Goal: Ask a question

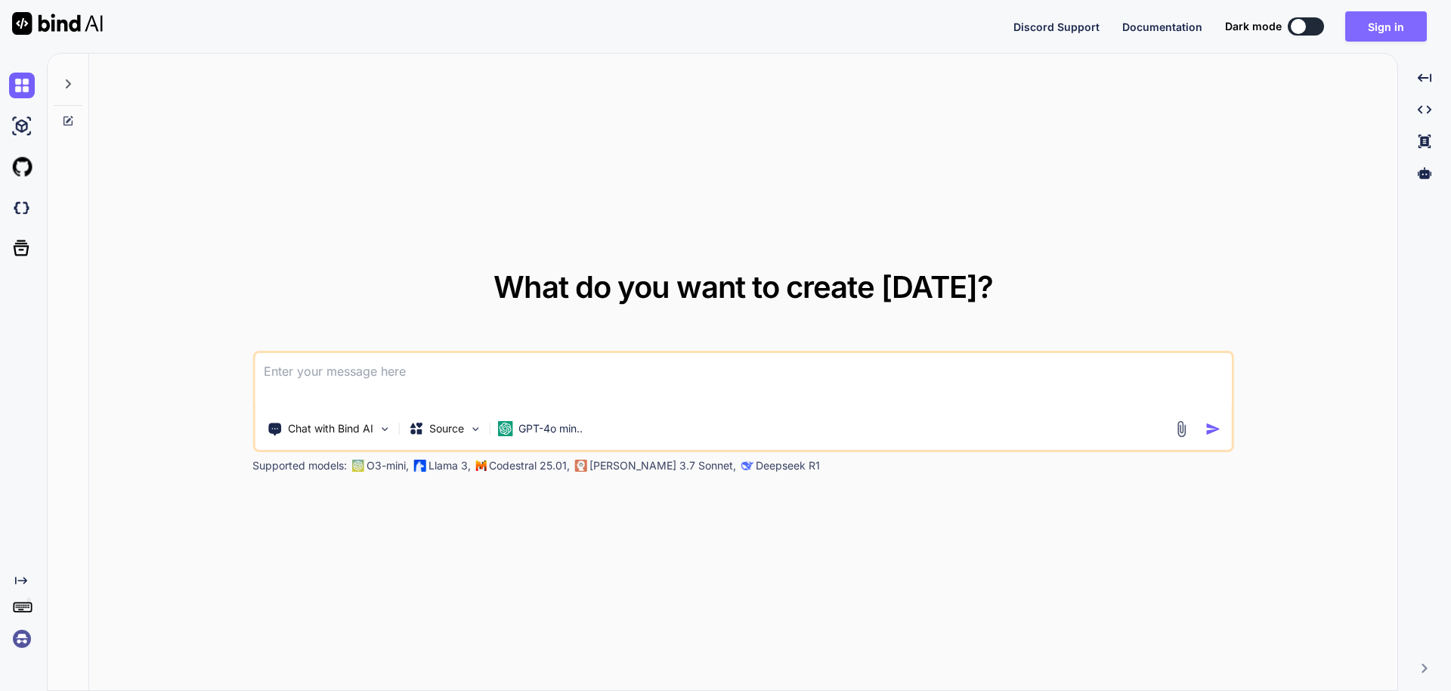
click at [1392, 24] on button "Sign in" at bounding box center [1386, 26] width 82 height 30
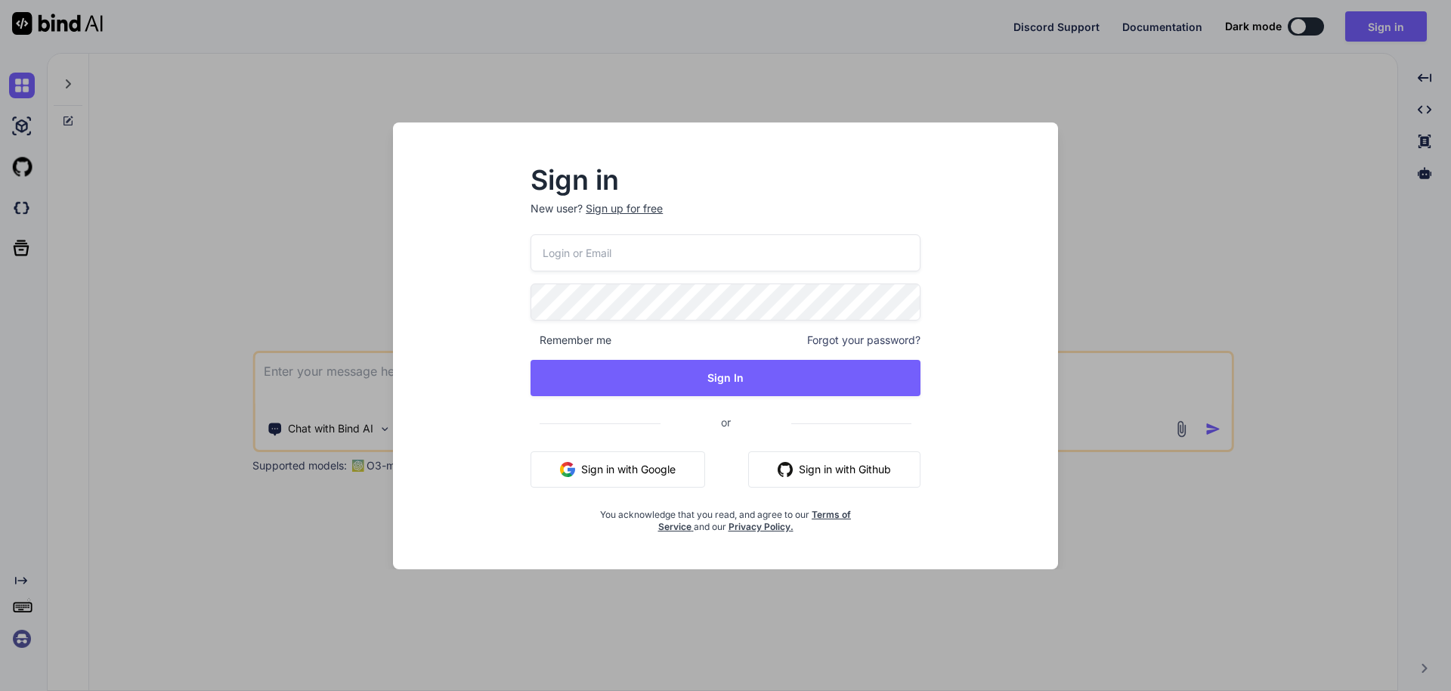
click at [586, 245] on input "email" at bounding box center [725, 252] width 390 height 37
type input "[EMAIL_ADDRESS][DOMAIN_NAME]"
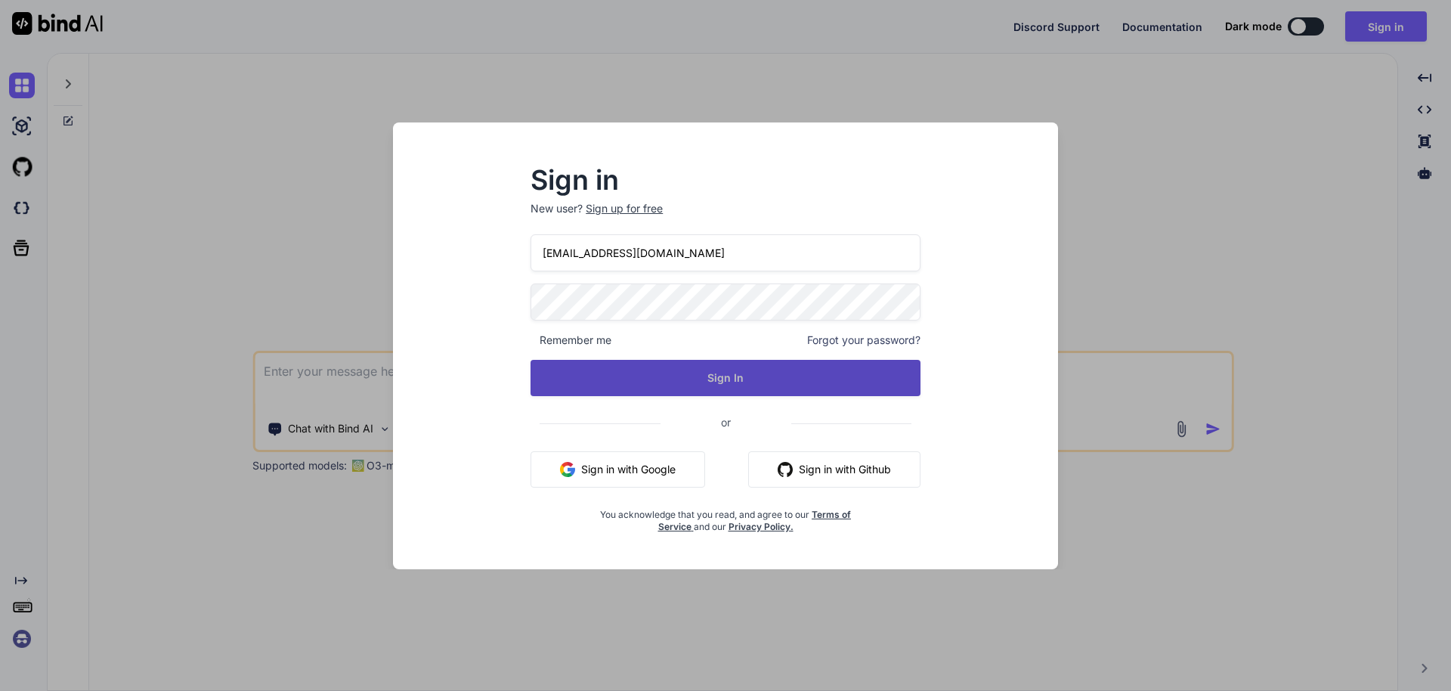
click at [721, 382] on button "Sign In" at bounding box center [725, 378] width 390 height 36
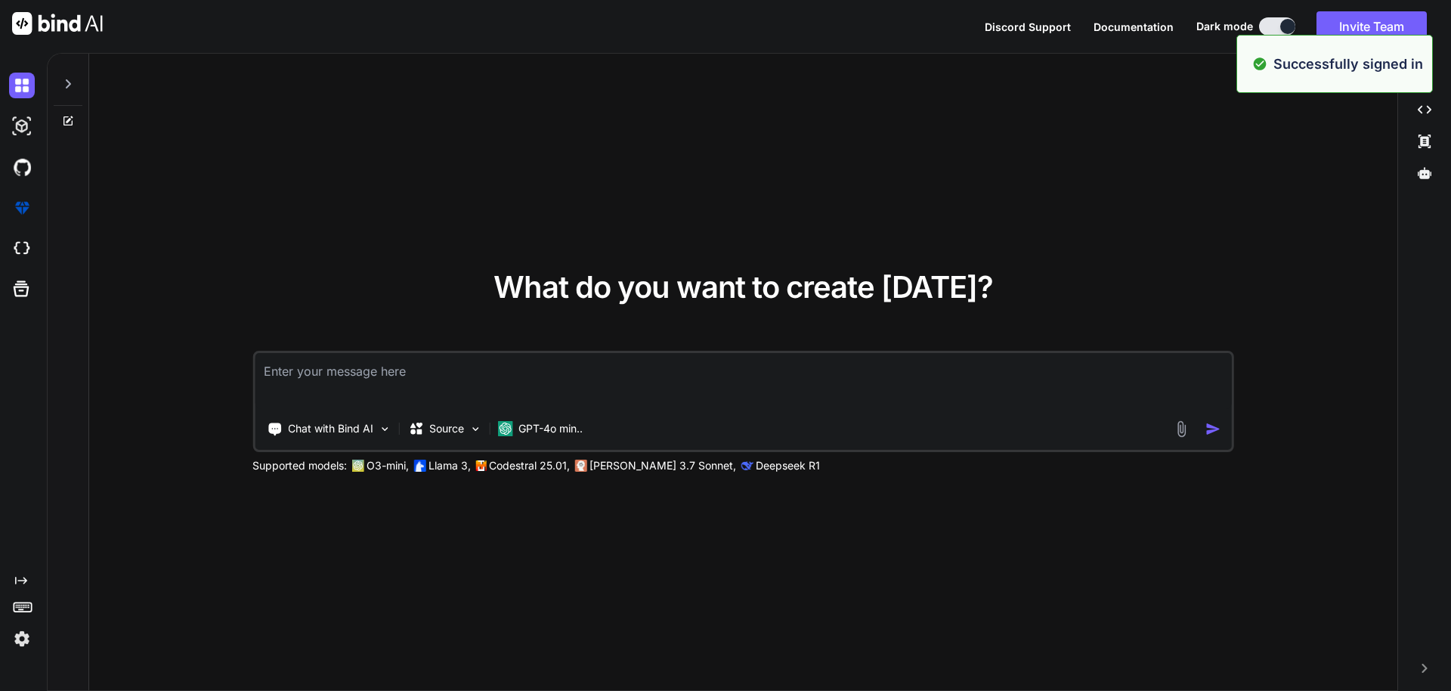
type textarea "x"
click at [344, 379] on textarea at bounding box center [743, 381] width 977 height 56
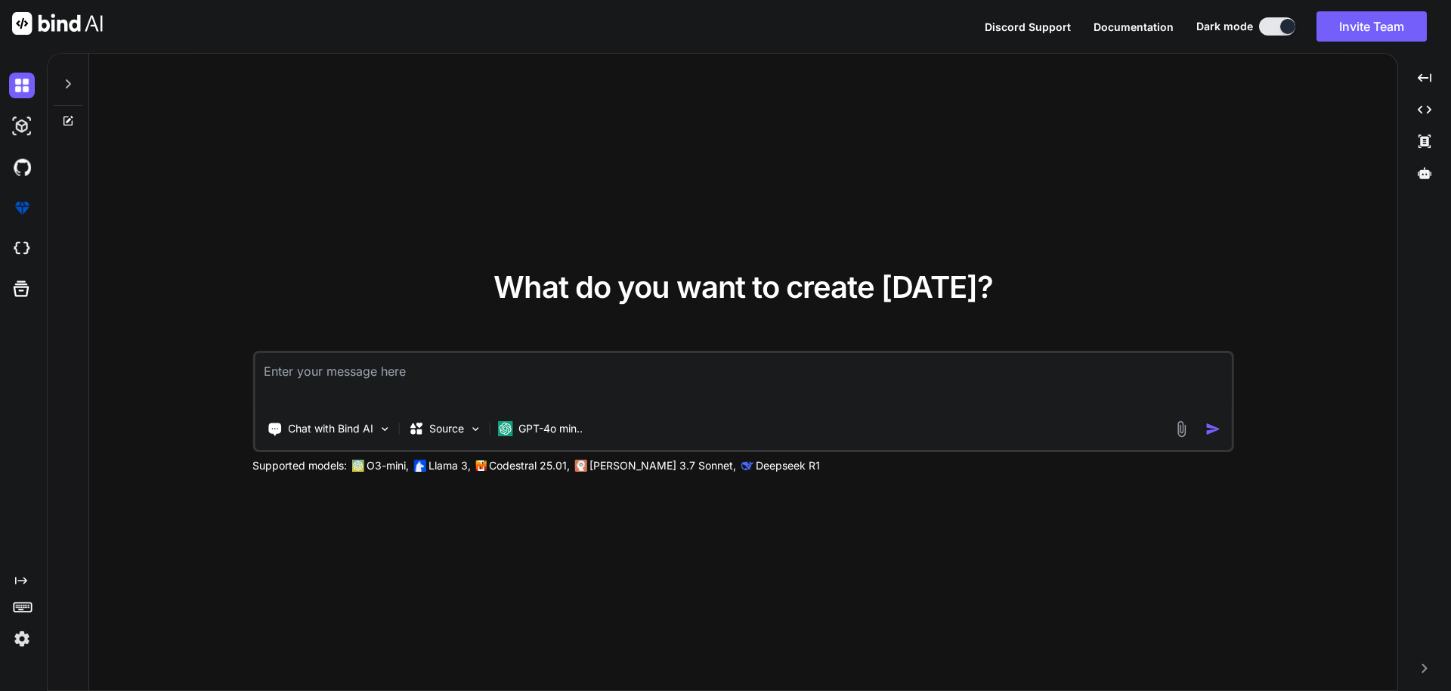
paste textarea "'roles', '0', 'PRIMARY', '1', 'id', 'A', '13', NULL, NULL, '', 'BTREE', '', '',…"
type textarea "'roles', '0', 'PRIMARY', '1', 'id', 'A', '13', NULL, NULL, '', 'BTREE', '', '',…"
type textarea "x"
type textarea "'roles', '0', 'PRIMARY', '1', 'id', 'A', '13', NULL, NULL, '', 'BTREE', '', '',…"
type textarea "x"
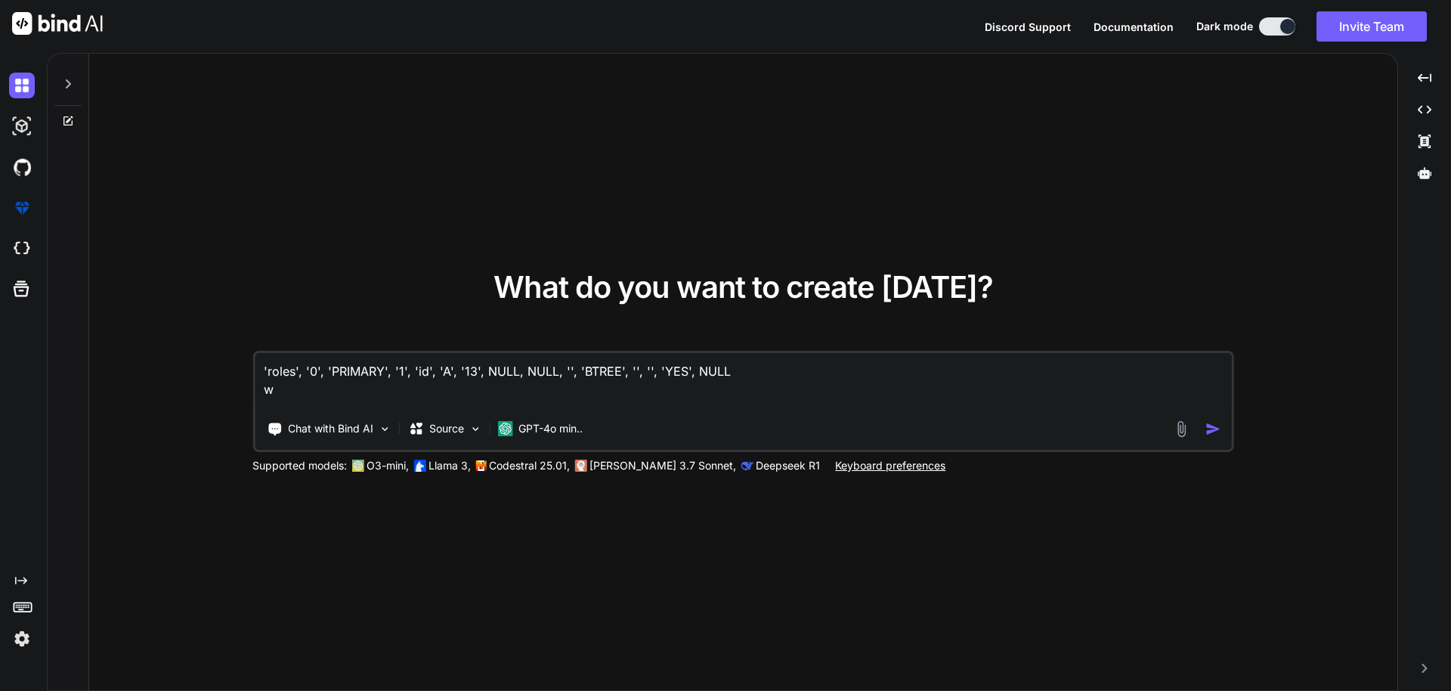
type textarea "'roles', '0', 'PRIMARY', '1', 'id', 'A', '13', NULL, NULL, '', 'BTREE', '', '',…"
type textarea "x"
type textarea "'roles', '0', 'PRIMARY', '1', 'id', 'A', '13', NULL, NULL, '', 'BTREE', '', '',…"
type textarea "x"
type textarea "'roles', '0', 'PRIMARY', '1', 'id', 'A', '13', NULL, NULL, '', 'BTREE', '', '',…"
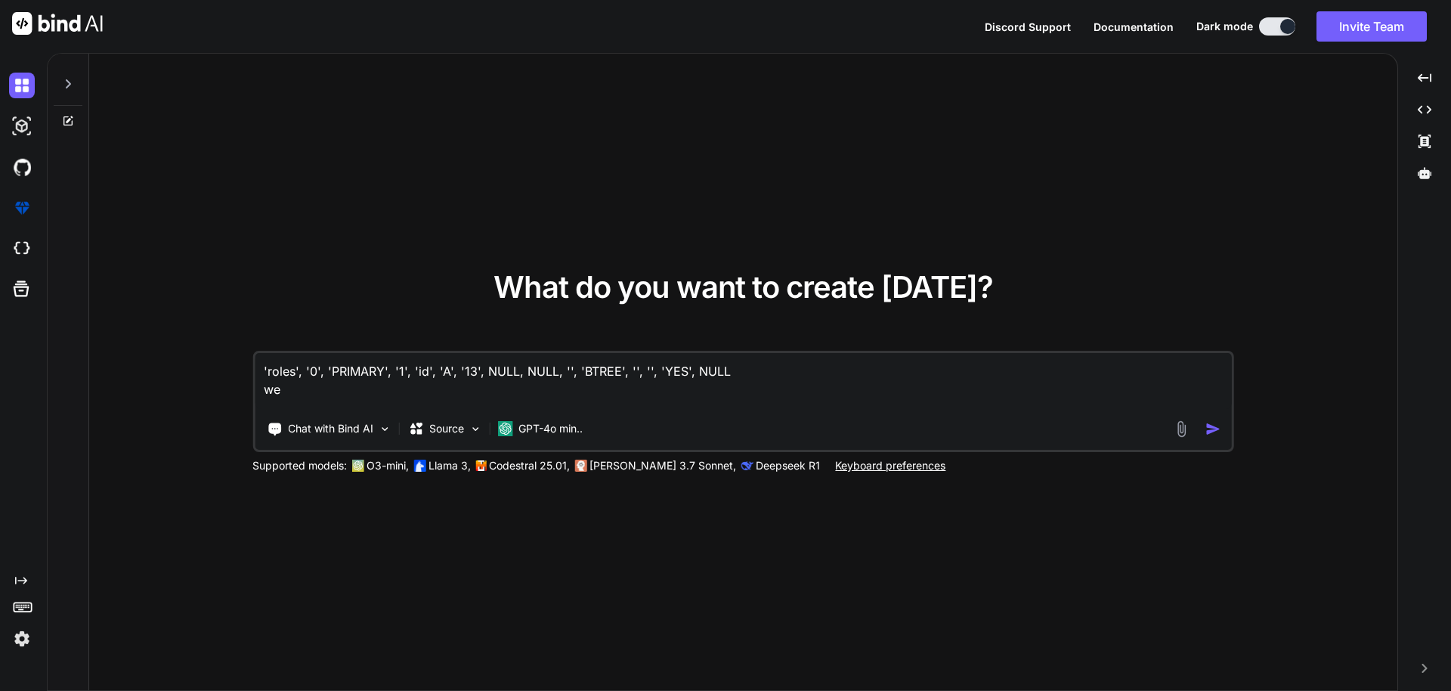
type textarea "x"
type textarea "'roles', '0', 'PRIMARY', '1', 'id', 'A', '13', NULL, NULL, '', 'BTREE', '', '',…"
type textarea "x"
type textarea "'roles', '0', 'PRIMARY', '1', 'id', 'A', '13', NULL, NULL, '', 'BTREE', '', '',…"
type textarea "x"
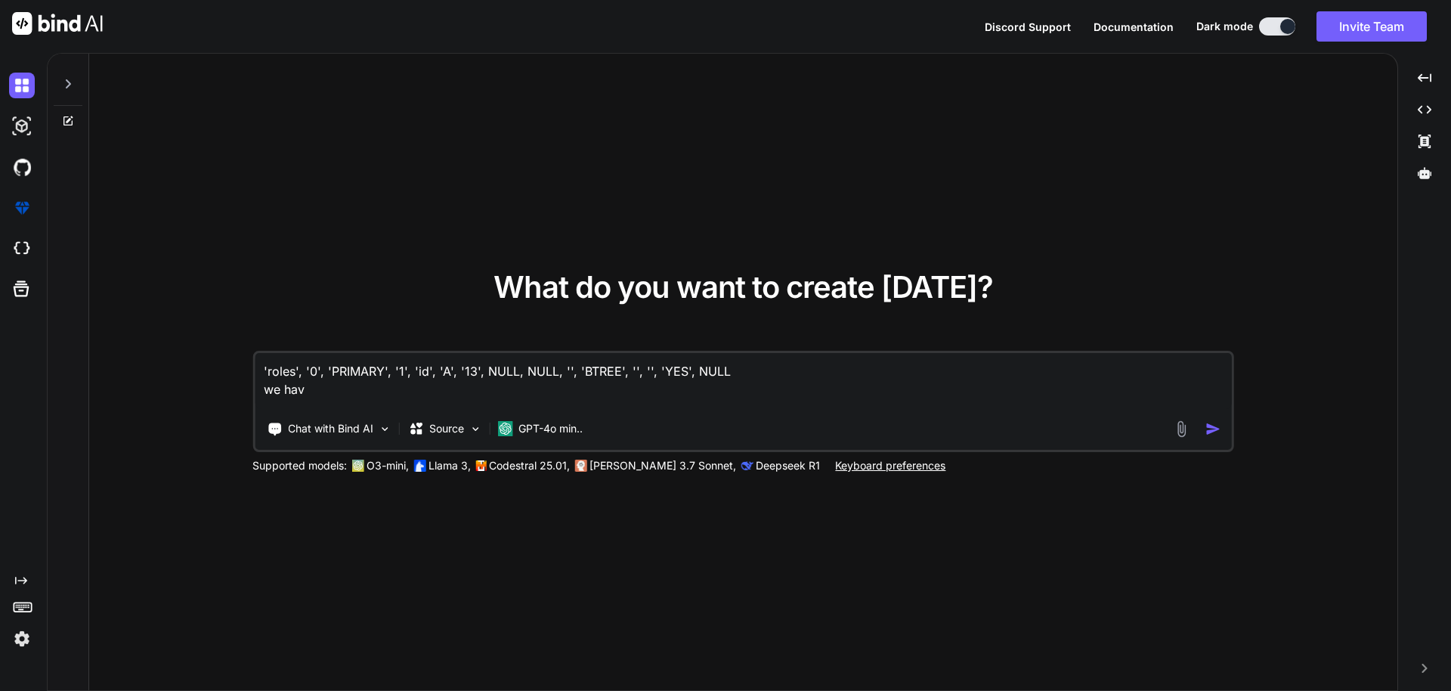
type textarea "'roles', '0', 'PRIMARY', '1', 'id', 'A', '13', NULL, NULL, '', 'BTREE', '', '',…"
type textarea "x"
type textarea "'roles', '0', 'PRIMARY', '1', 'id', 'A', '13', NULL, NULL, '', 'BTREE', '', '',…"
type textarea "x"
type textarea "'roles', '0', 'PRIMARY', '1', 'id', 'A', '13', NULL, NULL, '', 'BTREE', '', '',…"
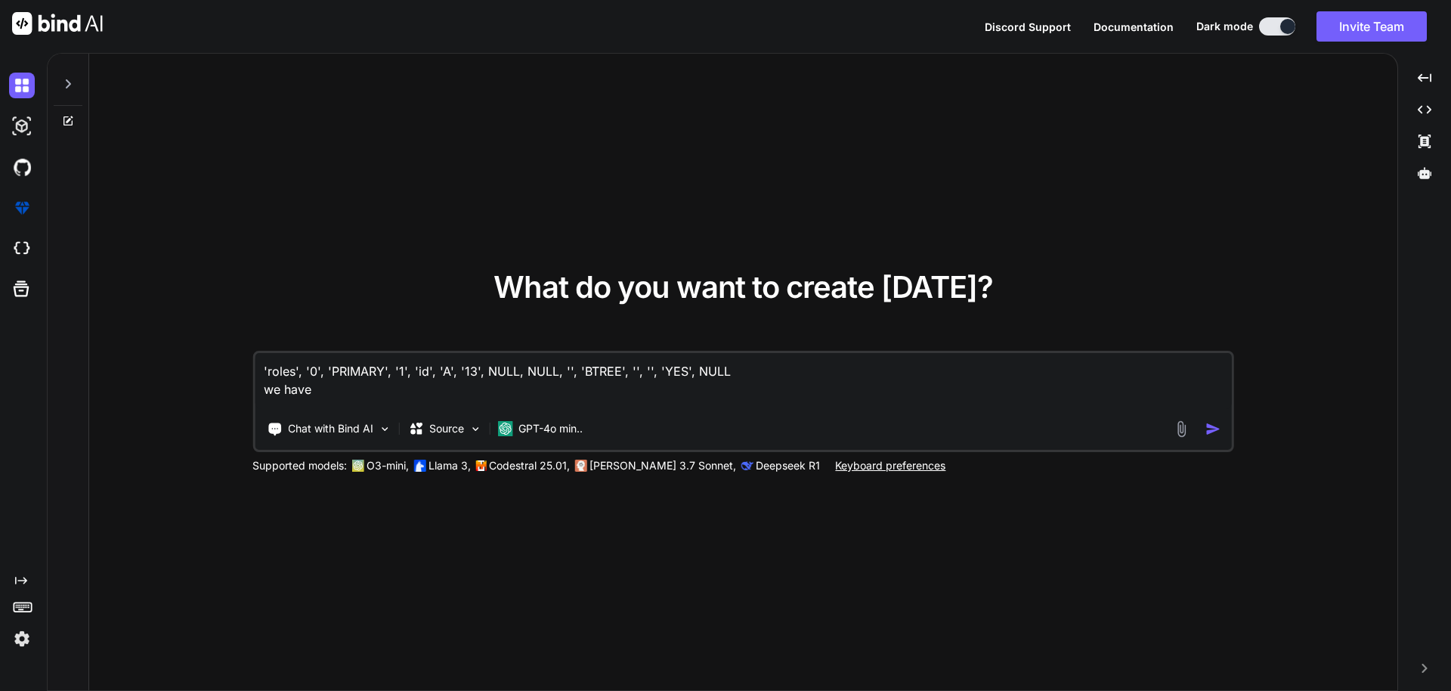
type textarea "x"
type textarea "'roles', '0', 'PRIMARY', '1', 'id', 'A', '13', NULL, NULL, '', 'BTREE', '', '',…"
type textarea "x"
type textarea "'roles', '0', 'PRIMARY', '1', 'id', 'A', '13', NULL, NULL, '', 'BTREE', '', '',…"
type textarea "x"
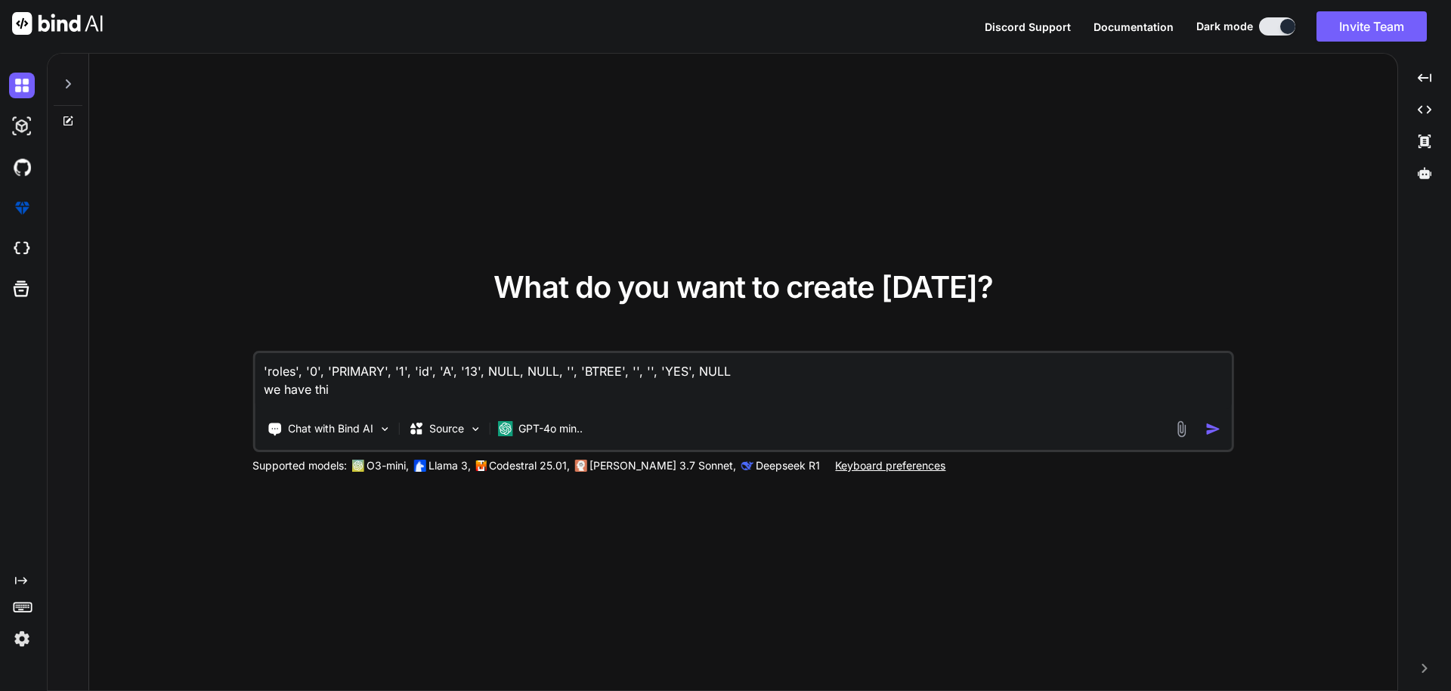
type textarea "'roles', '0', 'PRIMARY', '1', 'id', 'A', '13', NULL, NULL, '', 'BTREE', '', '',…"
type textarea "x"
type textarea "'roles', '0', 'PRIMARY', '1', 'id', 'A', '13', NULL, NULL, '', 'BTREE', '', '',…"
type textarea "x"
type textarea "'roles', '0', 'PRIMARY', '1', 'id', 'A', '13', NULL, NULL, '', 'BTREE', '', '',…"
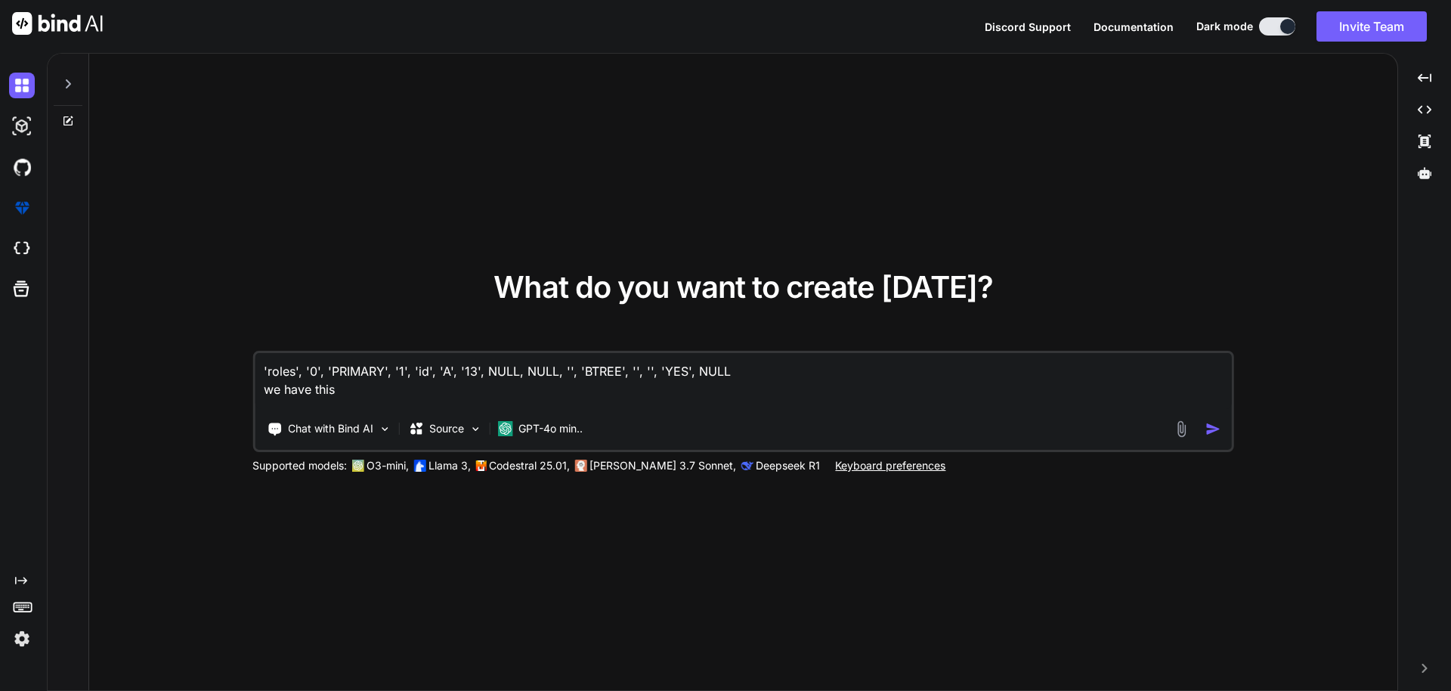
type textarea "x"
type textarea "'roles', '0', 'PRIMARY', '1', 'id', 'A', '13', NULL, NULL, '', 'BTREE', '', '',…"
type textarea "x"
type textarea "'roles', '0', 'PRIMARY', '1', 'id', 'A', '13', NULL, NULL, '', 'BTREE', '', '',…"
type textarea "x"
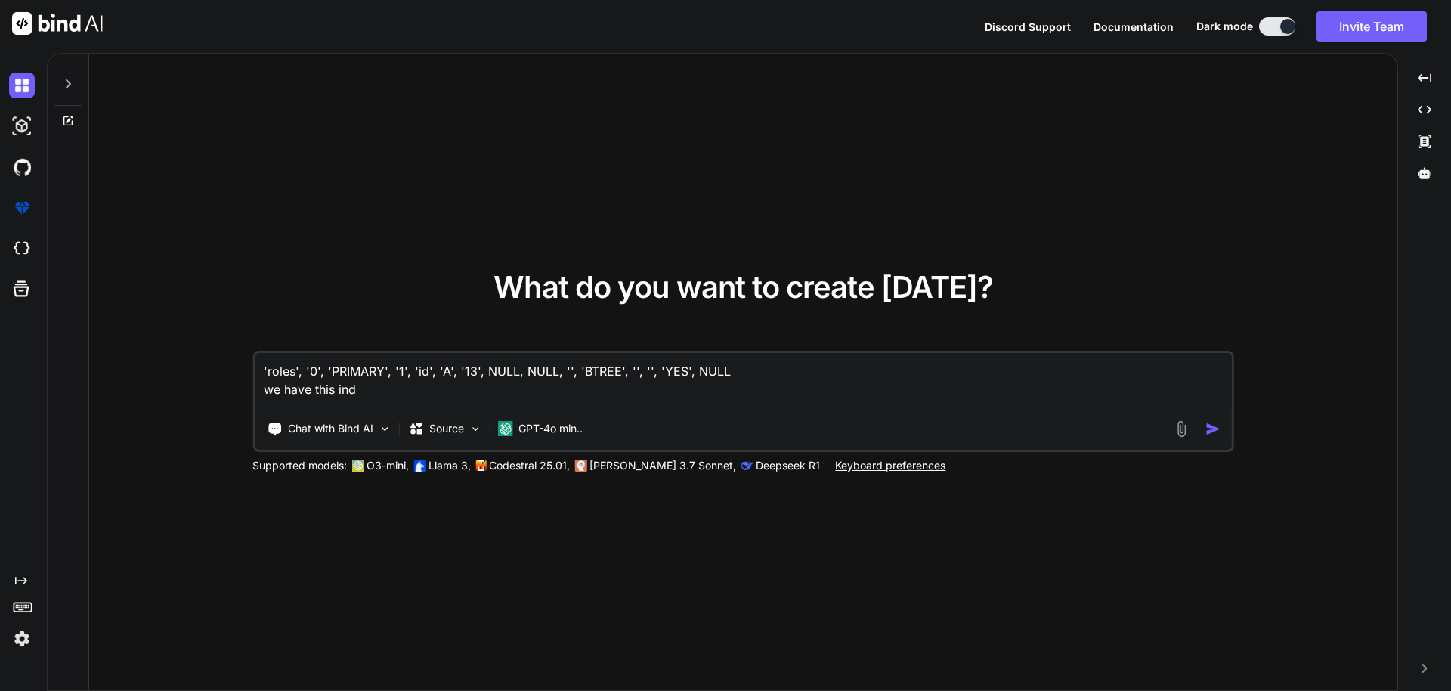
type textarea "'roles', '0', 'PRIMARY', '1', 'id', 'A', '13', NULL, NULL, '', 'BTREE', '', '',…"
type textarea "x"
type textarea "'roles', '0', 'PRIMARY', '1', 'id', 'A', '13', NULL, NULL, '', 'BTREE', '', '',…"
type textarea "x"
type textarea "'roles', '0', 'PRIMARY', '1', 'id', 'A', '13', NULL, NULL, '', 'BTREE', '', '',…"
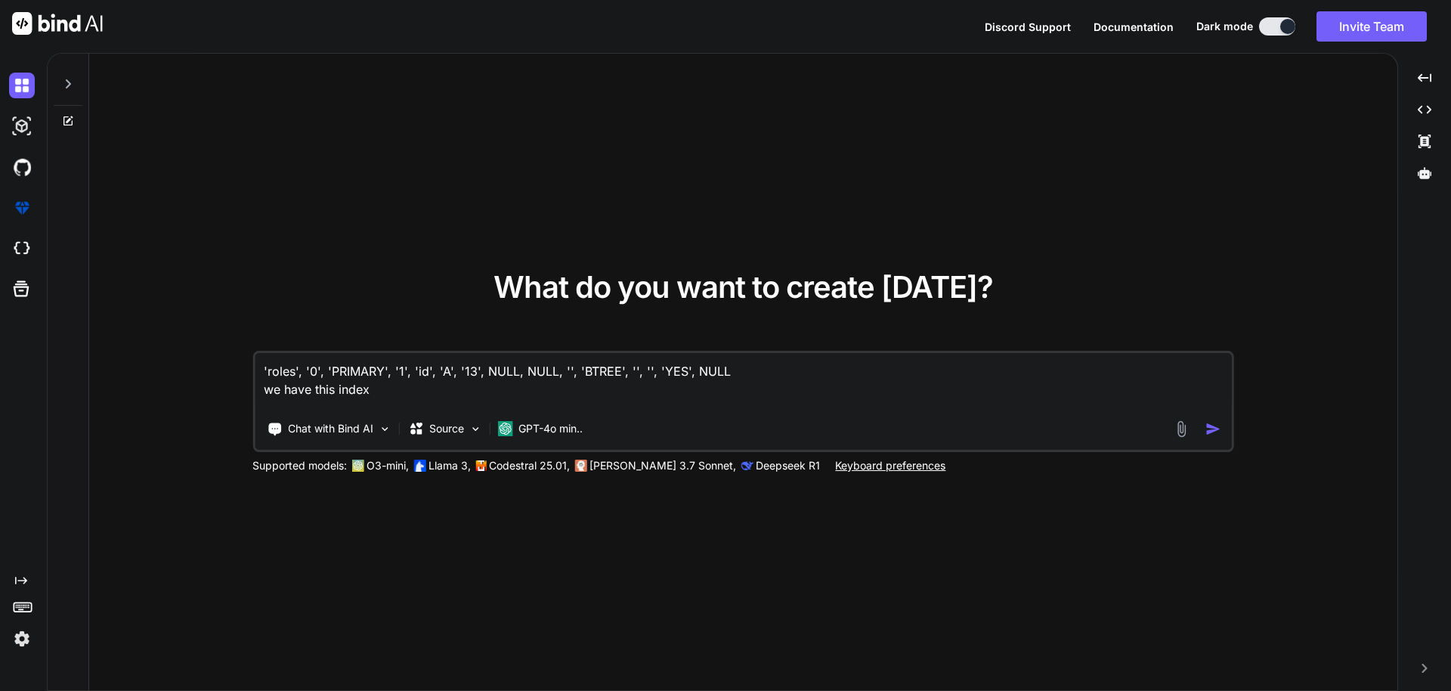
type textarea "x"
type textarea "'roles', '0', 'PRIMARY', '1', 'id', 'A', '13', NULL, NULL, '', 'BTREE', '', '',…"
type textarea "x"
type textarea "'roles', '0', 'PRIMARY', '1', 'id', 'A', '13', NULL, NULL, '', 'BTREE', '', '',…"
type textarea "x"
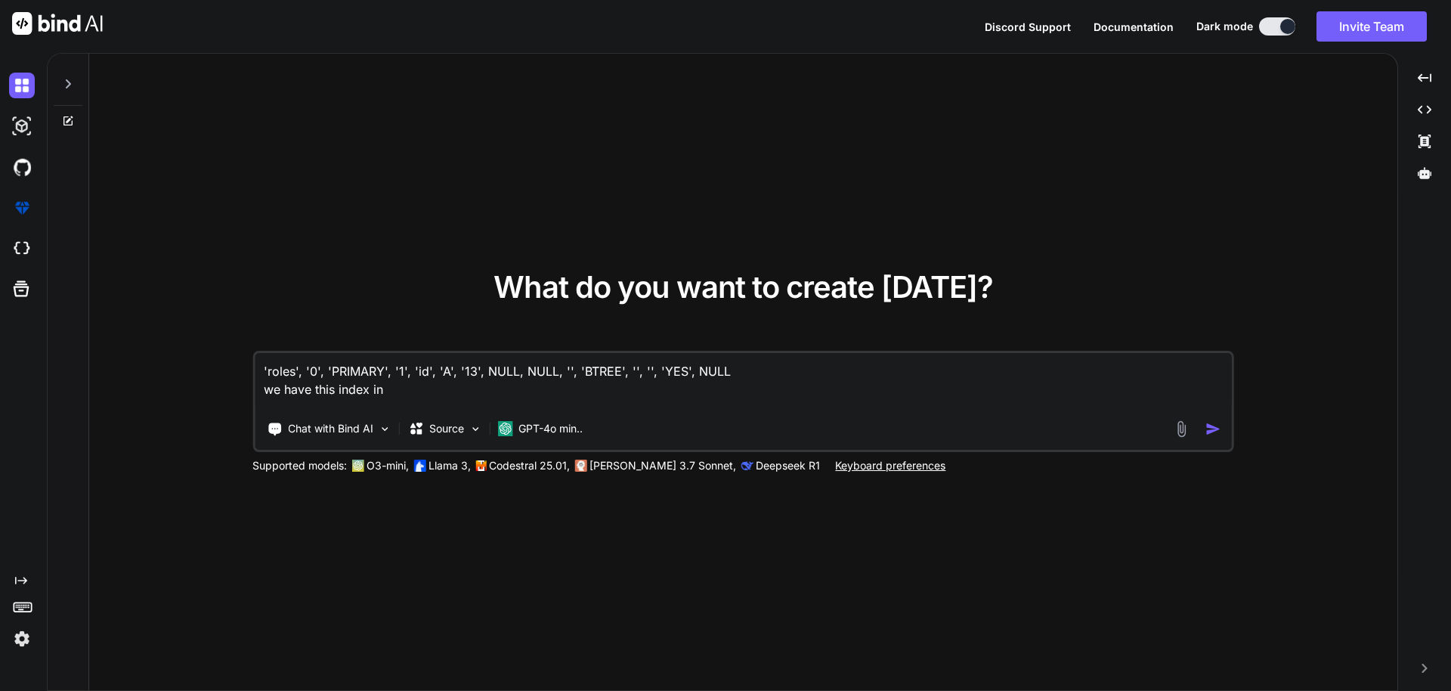
type textarea "'roles', '0', 'PRIMARY', '1', 'id', 'A', '13', NULL, NULL, '', 'BTREE', '', '',…"
type textarea "x"
type textarea "'roles', '0', 'PRIMARY', '1', 'id', 'A', '13', NULL, NULL, '', 'BTREE', '', '',…"
type textarea "x"
type textarea "'roles', '0', 'PRIMARY', '1', 'id', 'A', '13', NULL, NULL, '', 'BTREE', '', '',…"
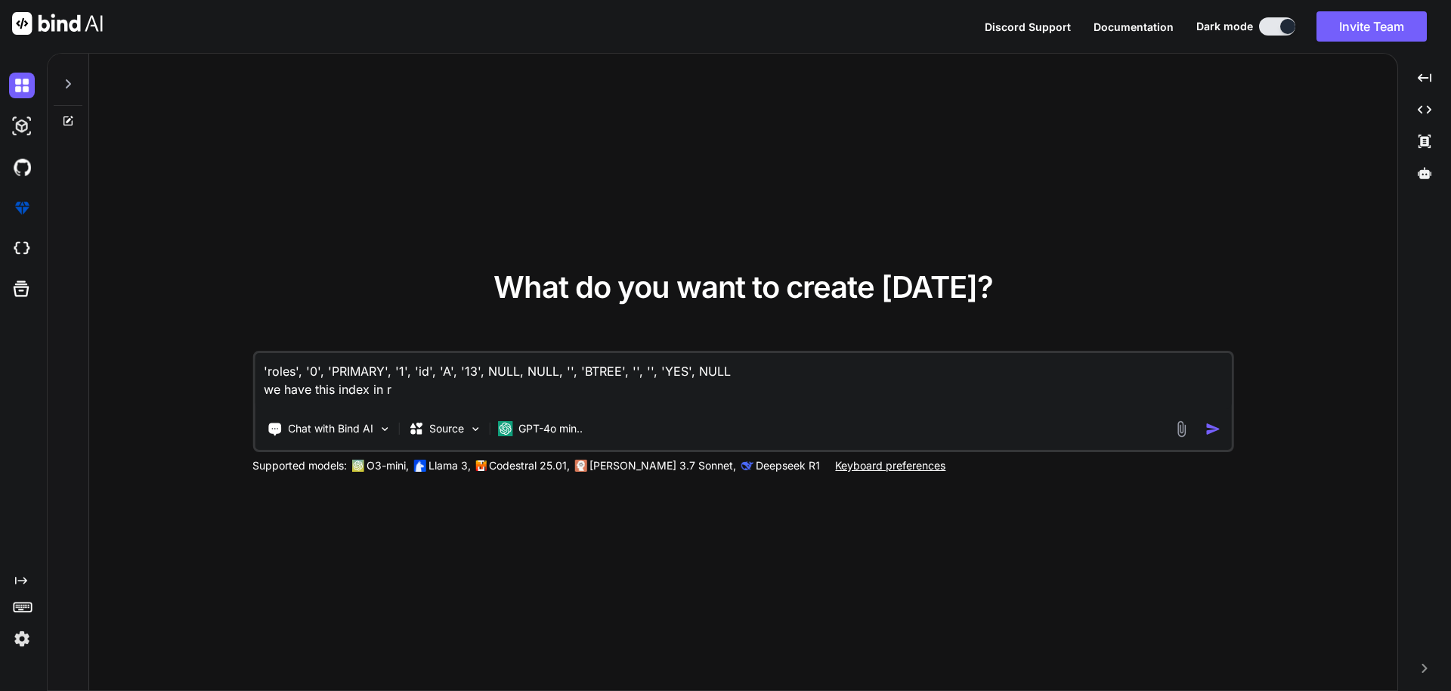
type textarea "x"
type textarea "'roles', '0', 'PRIMARY', '1', 'id', 'A', '13', NULL, NULL, '', 'BTREE', '', '',…"
type textarea "x"
type textarea "'roles', '0', 'PRIMARY', '1', 'id', 'A', '13', NULL, NULL, '', 'BTREE', '', '',…"
type textarea "x"
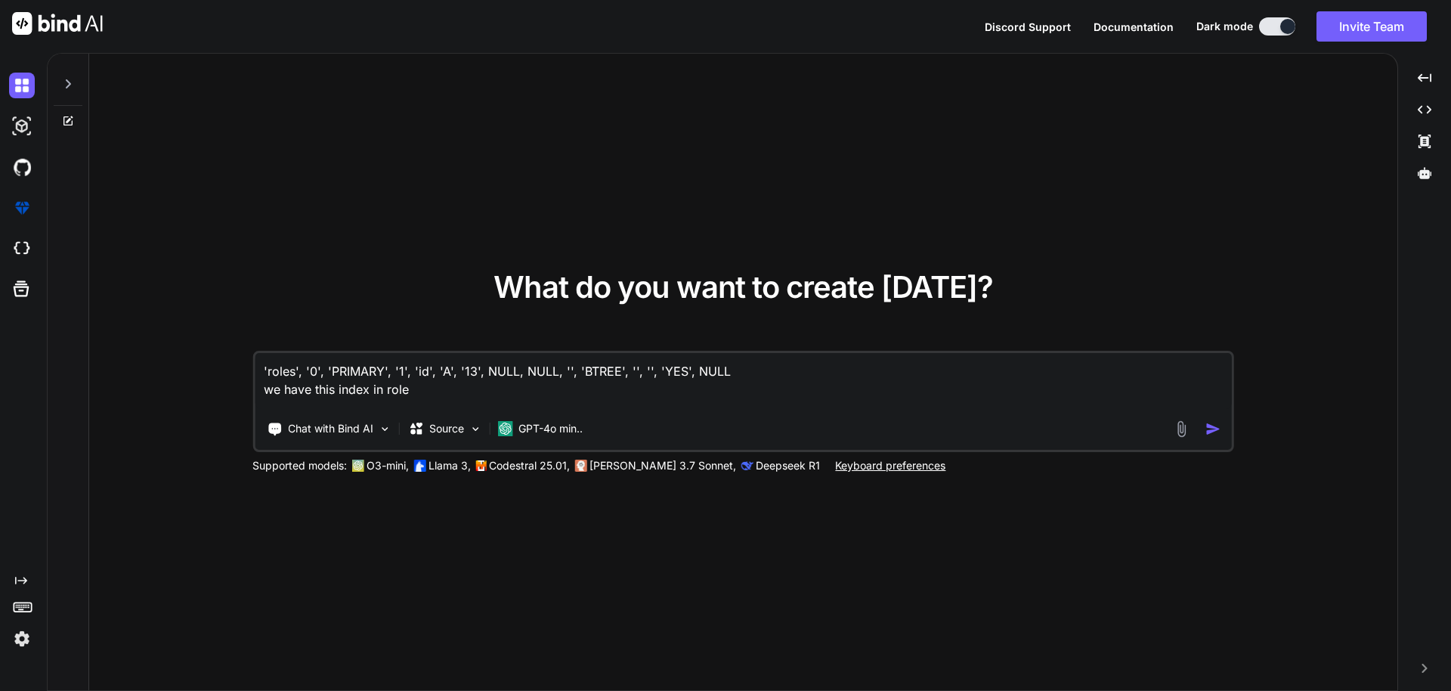
type textarea "'roles', '0', 'PRIMARY', '1', 'id', 'A', '13', NULL, NULL, '', 'BTREE', '', '',…"
type textarea "x"
type textarea "'roles', '0', 'PRIMARY', '1', 'id', 'A', '13', NULL, NULL, '', 'BTREE', '', '',…"
type textarea "x"
type textarea "'roles', '0', 'PRIMARY', '1', 'id', 'A', '13', NULL, NULL, '', 'BTREE', '', '',…"
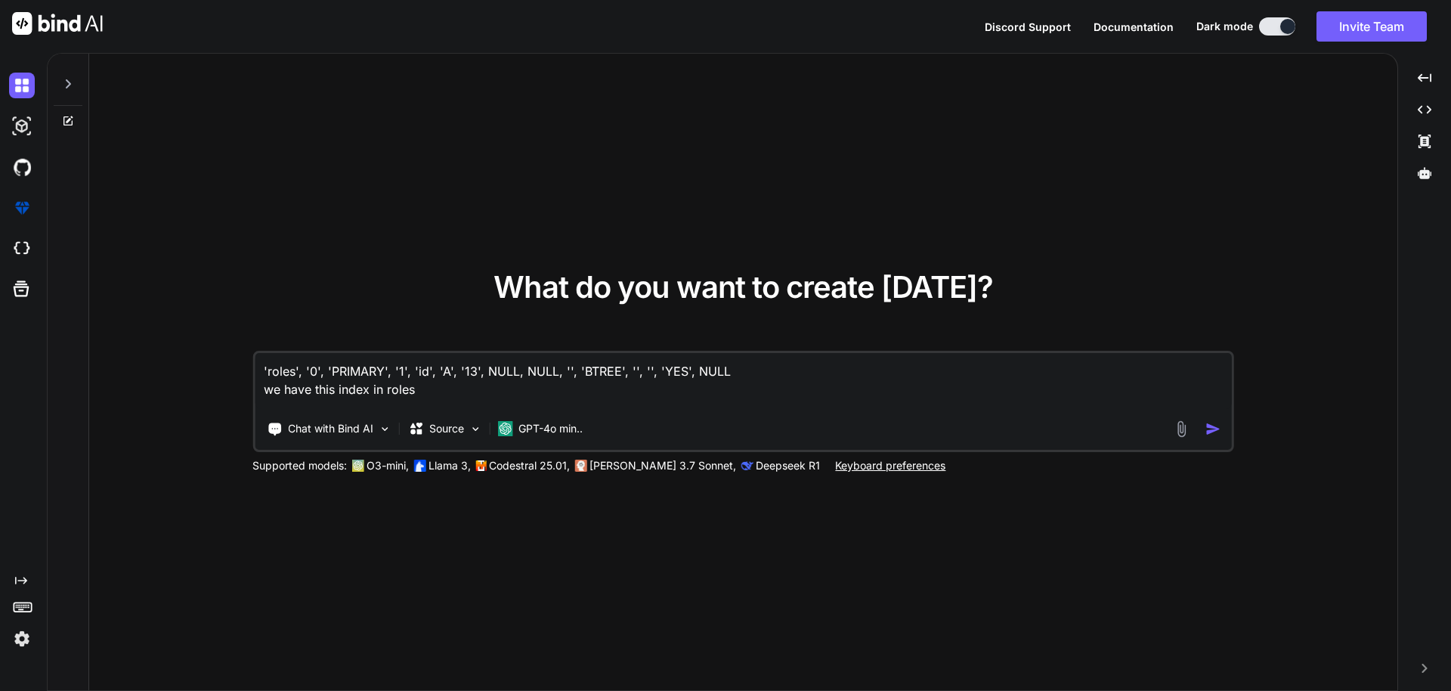
type textarea "x"
type textarea "'roles', '0', 'PRIMARY', '1', 'id', 'A', '13', NULL, NULL, '', 'BTREE', '', '',…"
type textarea "x"
type textarea "'roles', '0', 'PRIMARY', '1', 'id', 'A', '13', NULL, NULL, '', 'BTREE', '', '',…"
type textarea "x"
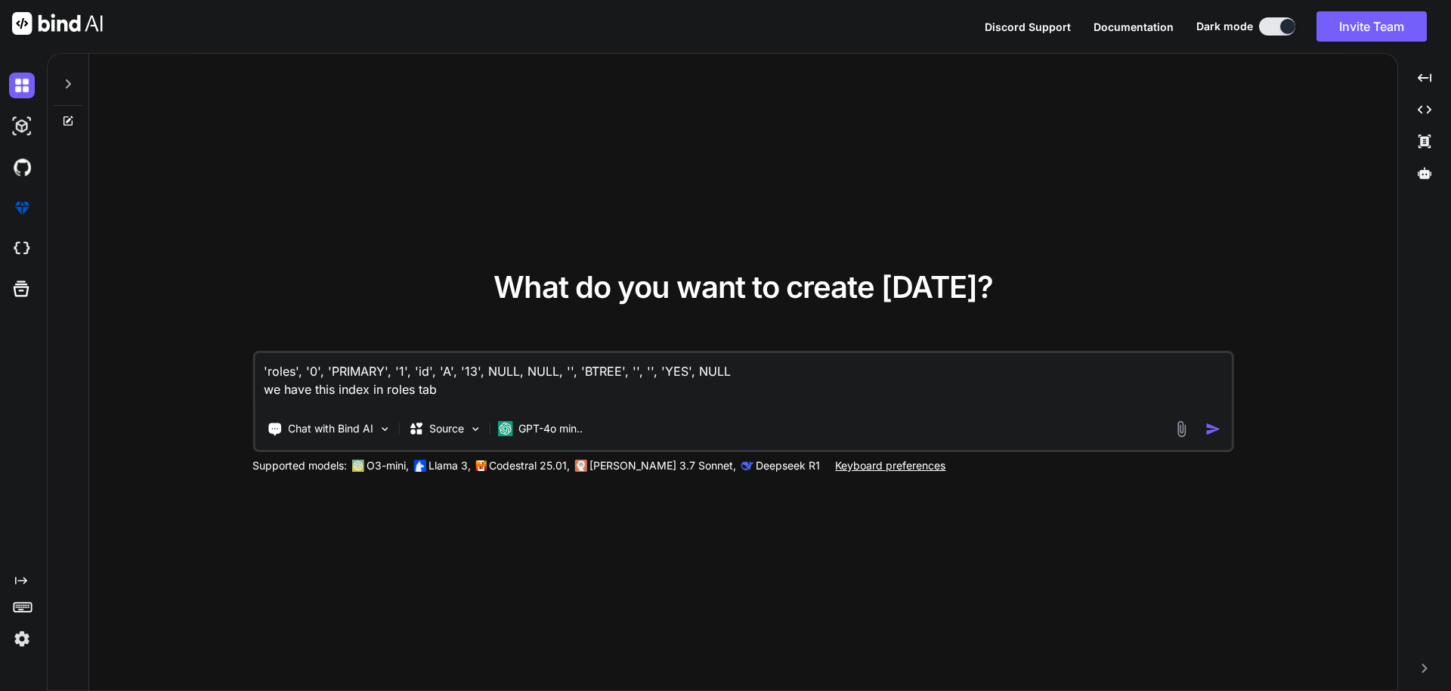
type textarea "'roles', '0', 'PRIMARY', '1', 'id', 'A', '13', NULL, NULL, '', 'BTREE', '', '',…"
type textarea "x"
type textarea "'roles', '0', 'PRIMARY', '1', 'id', 'A', '13', NULL, NULL, '', 'BTREE', '', '',…"
type textarea "x"
type textarea "'roles', '0', 'PRIMARY', '1', 'id', 'A', '13', NULL, NULL, '', 'BTREE', '', '',…"
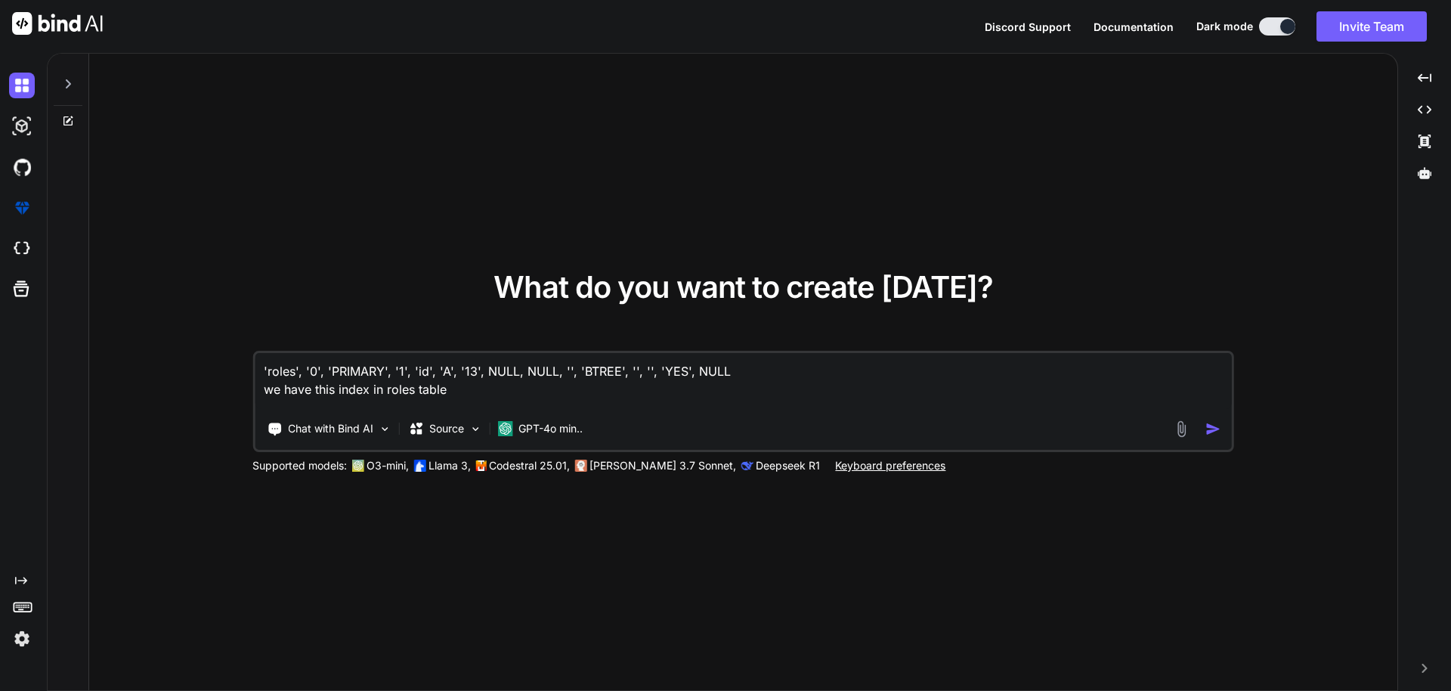
type textarea "x"
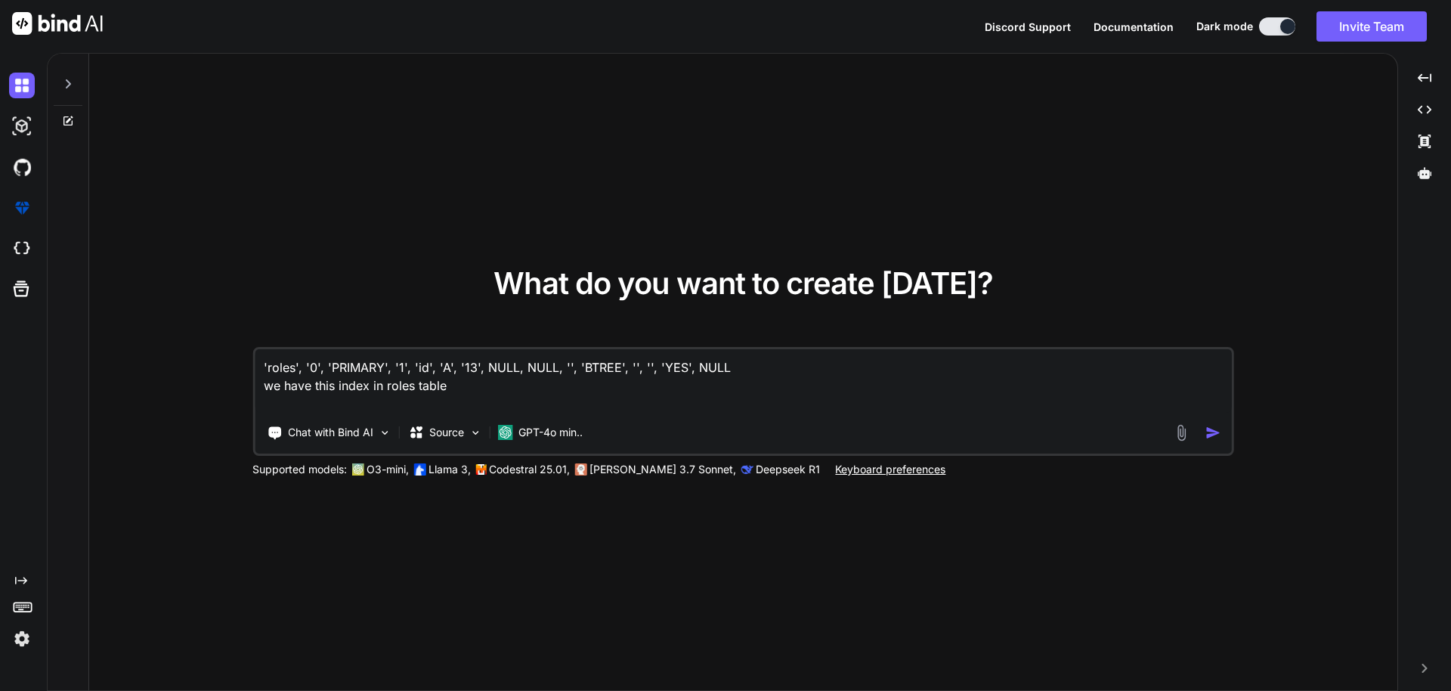
paste textarea "SQLSTATE[42000]: Syntax error or access violation: 1091 Can't DROP 'roles_clini…"
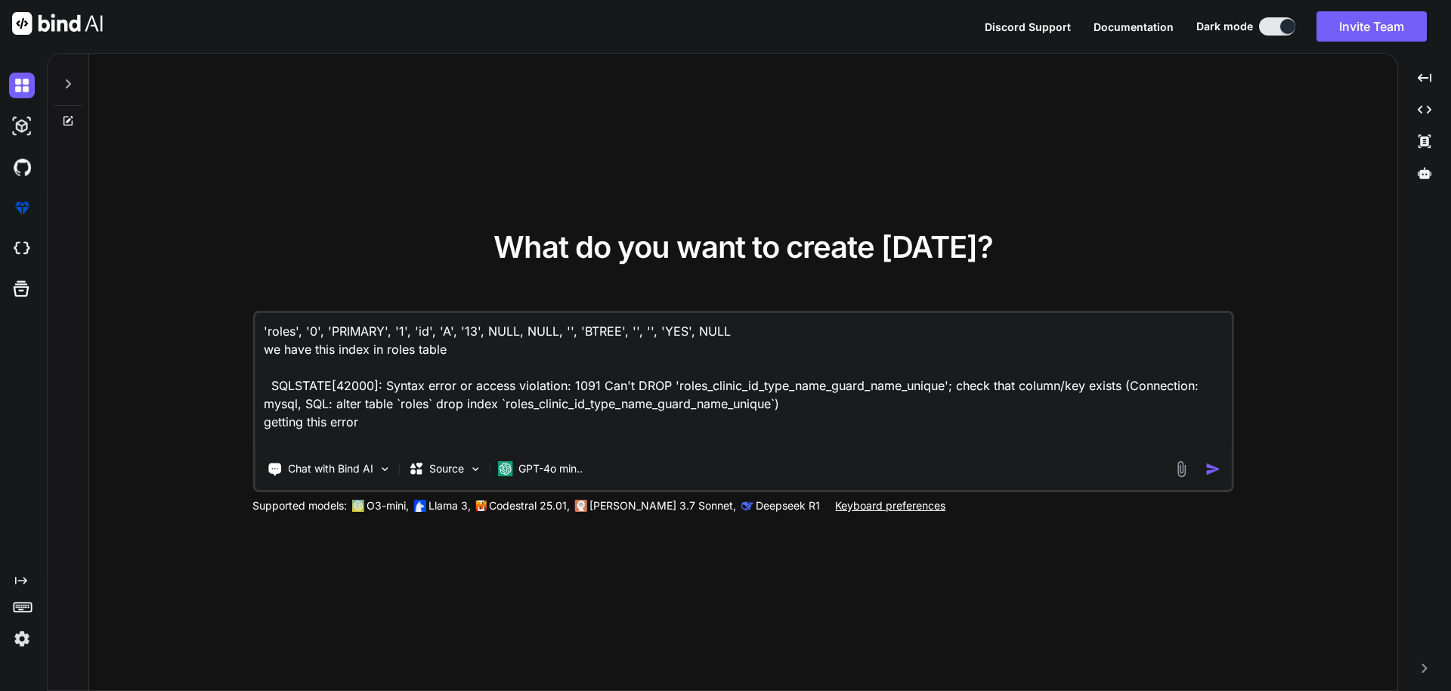
click at [484, 443] on textarea "'roles', '0', 'PRIMARY', '1', 'id', 'A', '13', NULL, NULL, '', 'BTREE', '', '',…" at bounding box center [743, 381] width 977 height 136
paste textarea "<?php use Illuminate\Database\Migrations\Migration; use Illuminate\Database\Sch…"
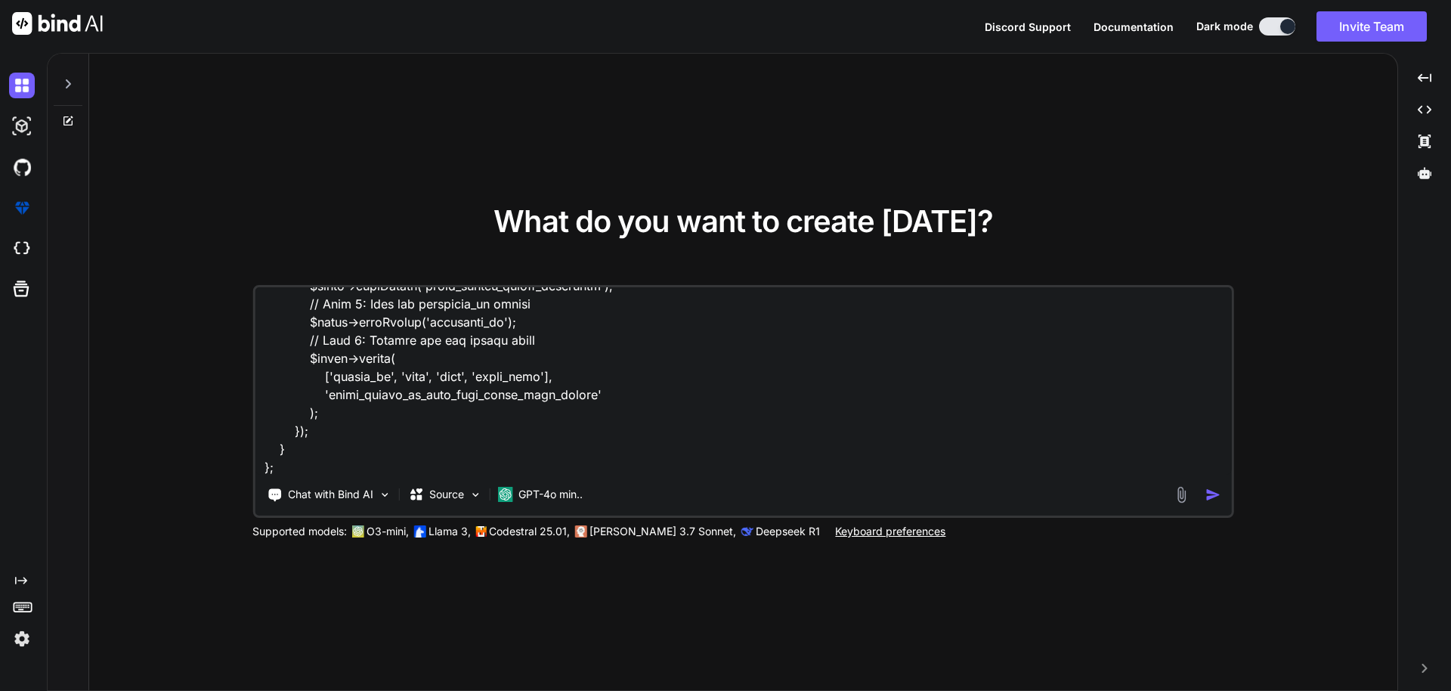
scroll to position [654, 0]
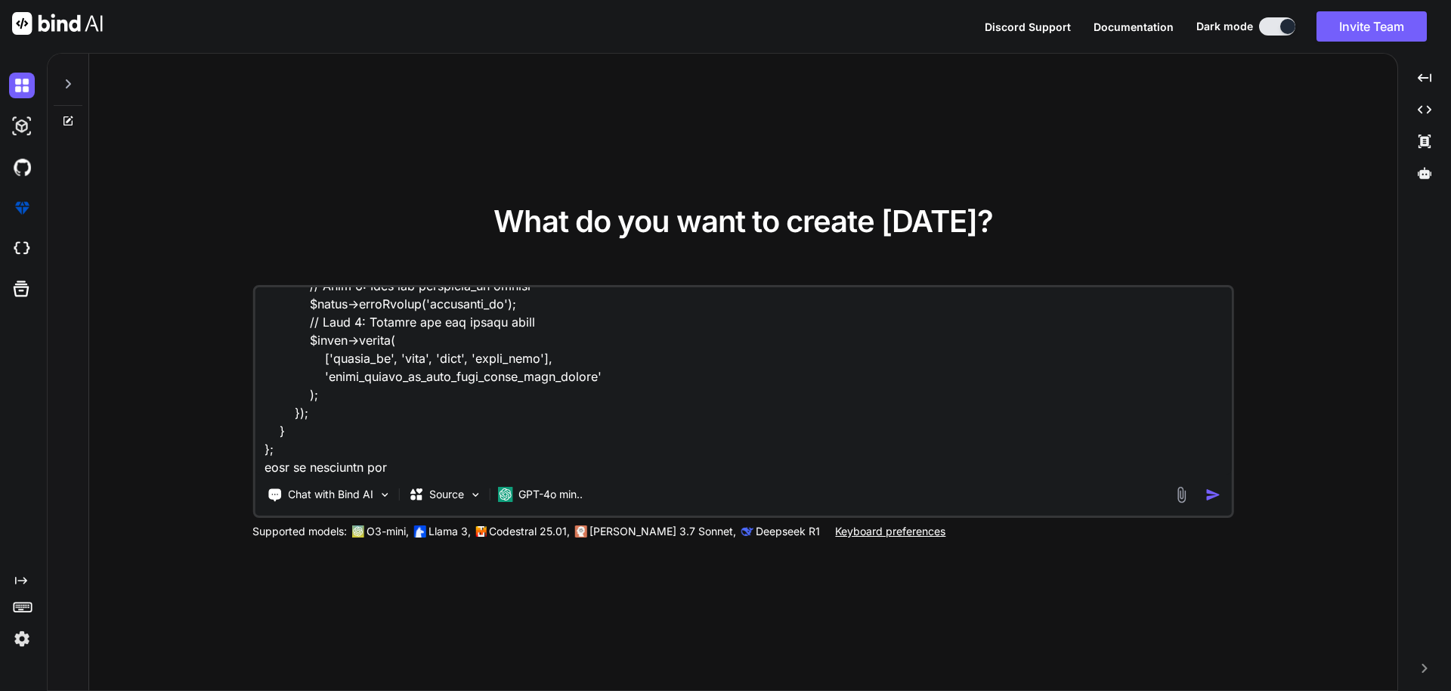
type textarea "'roles', '0', 'PRIMARY', '1', 'id', 'A', '13', NULL, NULL, '', 'BTREE', '', '',…"
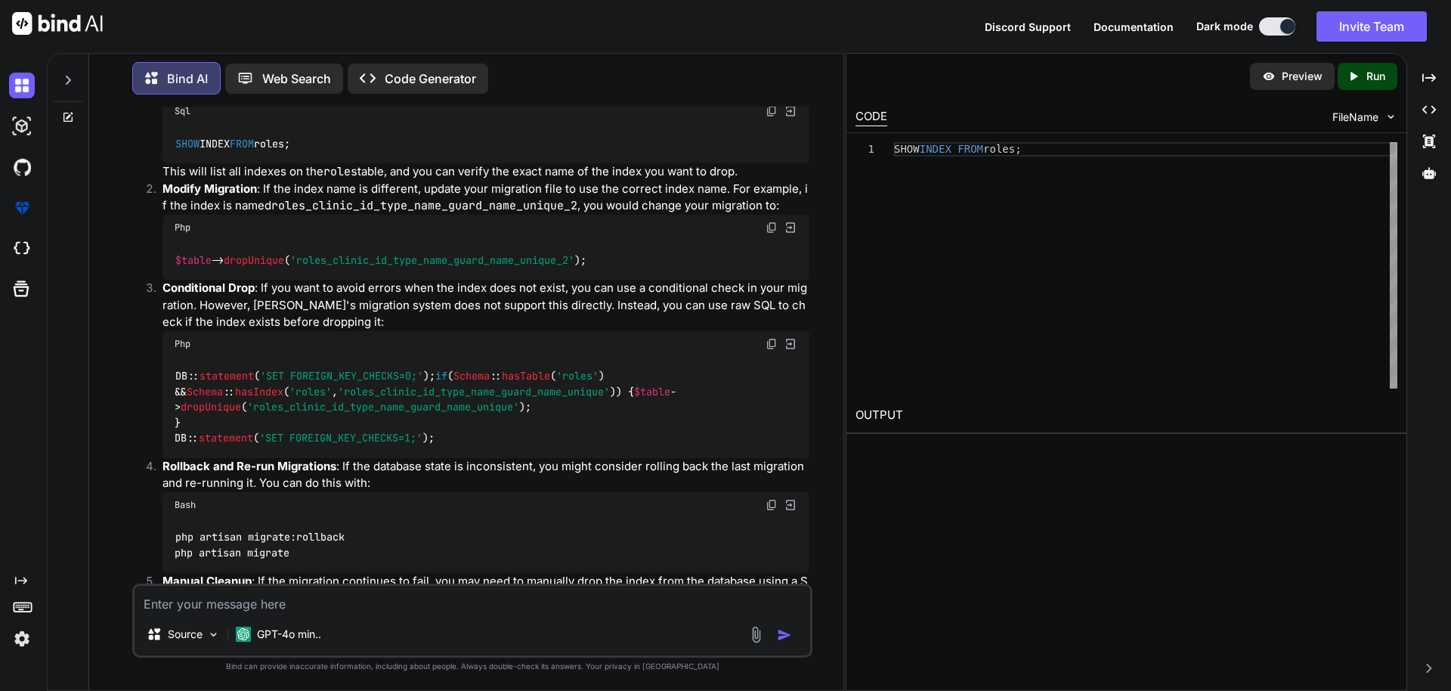
scroll to position [544, 0]
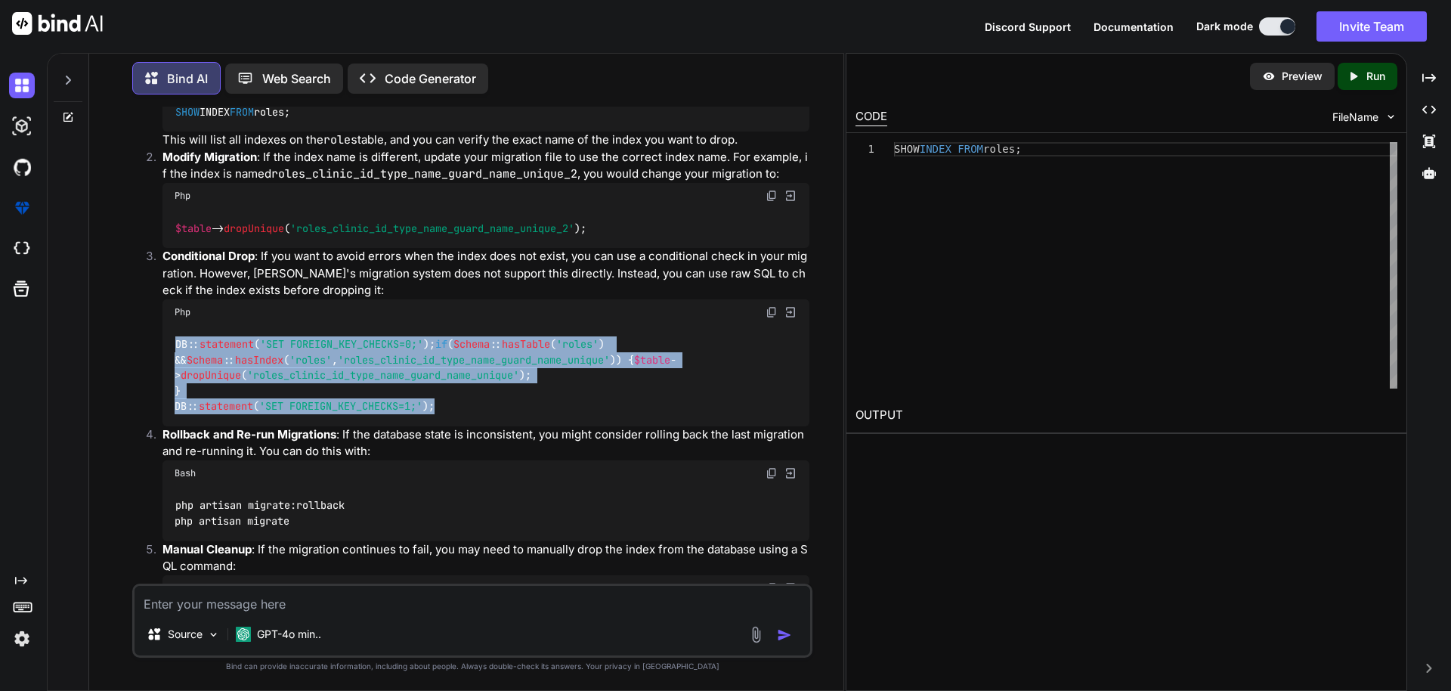
drag, startPoint x: 453, startPoint y: 419, endPoint x: 169, endPoint y: 339, distance: 294.4
click at [169, 339] on div "DB:: statement ( 'SET FOREIGN_KEY_CHECKS=0;' ); if ( Schema :: hasTable ( 'role…" at bounding box center [485, 375] width 647 height 101
copy code "DB:: statement ( 'SET FOREIGN_KEY_CHECKS=0;' ); if ( Schema :: hasTable ( 'role…"
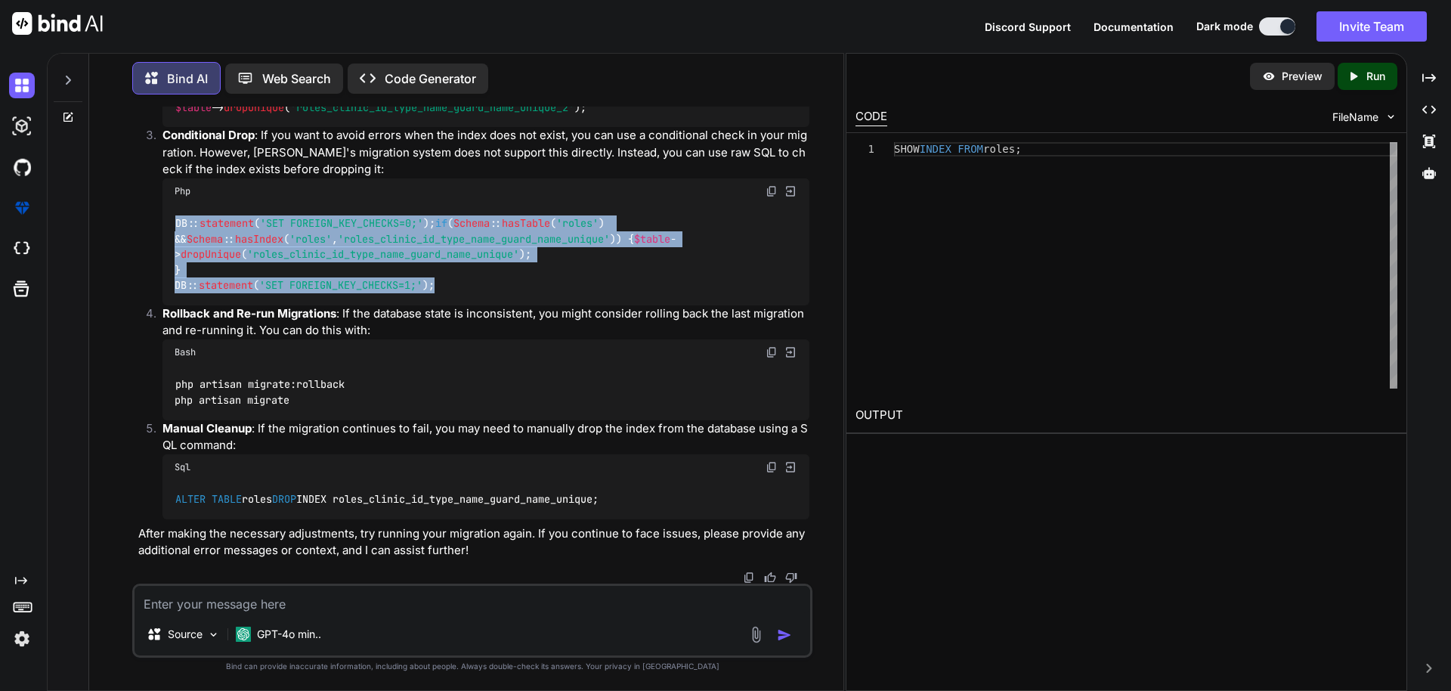
scroll to position [680, 0]
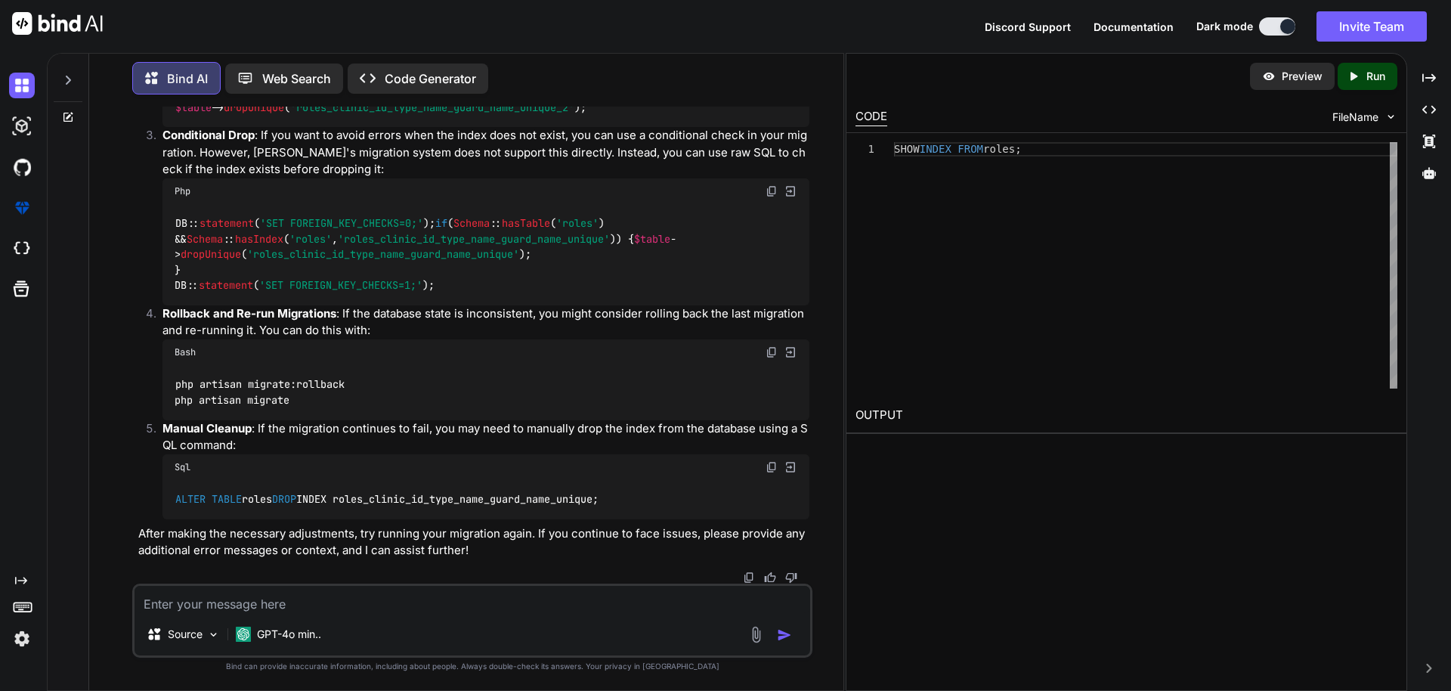
click at [770, 459] on div "Sql" at bounding box center [485, 467] width 647 height 26
click at [771, 468] on img at bounding box center [771, 467] width 12 height 12
click at [768, 185] on img at bounding box center [771, 191] width 12 height 12
